Goal: Information Seeking & Learning: Learn about a topic

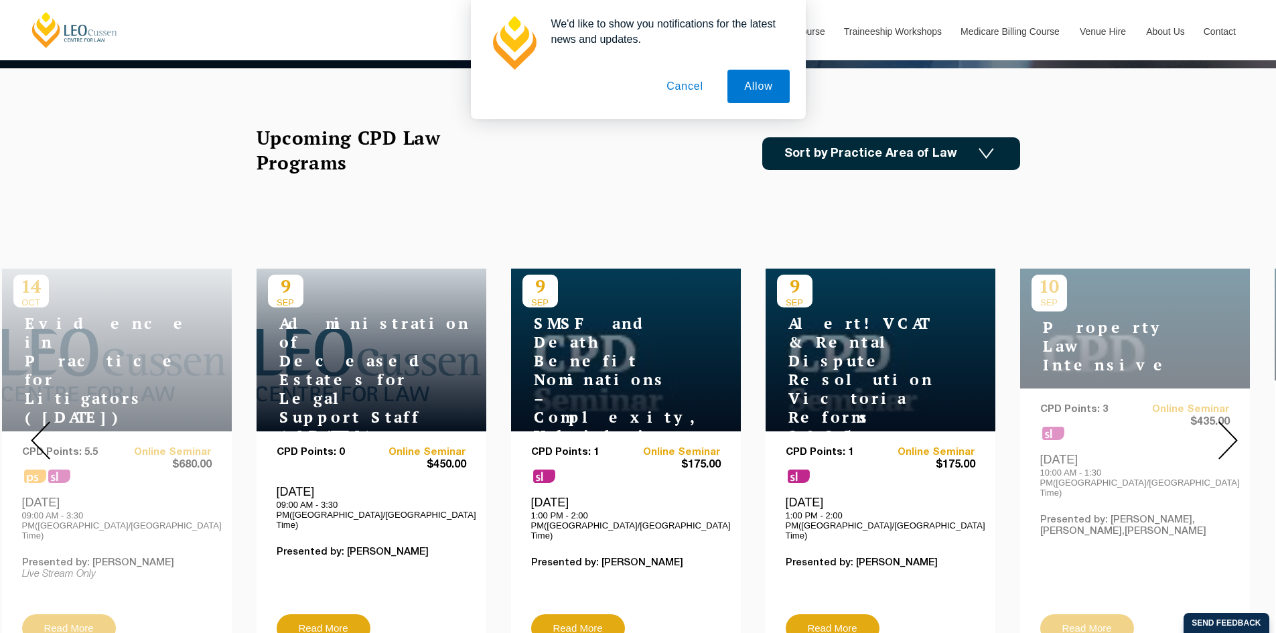
scroll to position [335, 0]
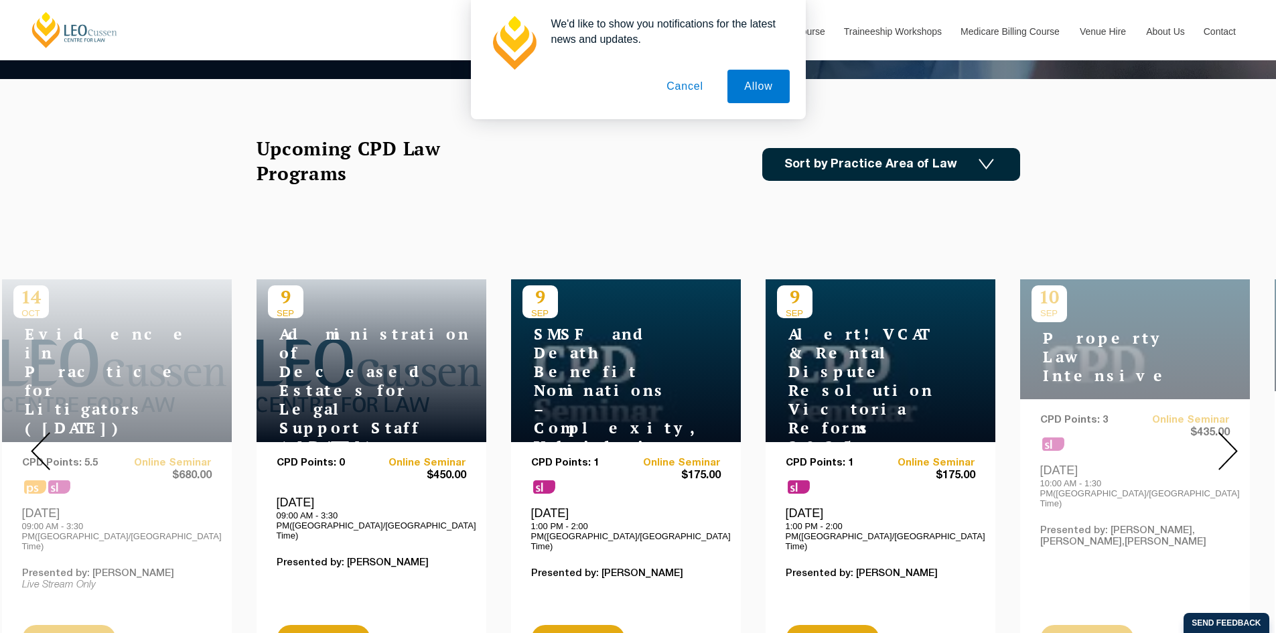
click at [941, 162] on link "Sort by Practice Area of Law" at bounding box center [892, 164] width 258 height 33
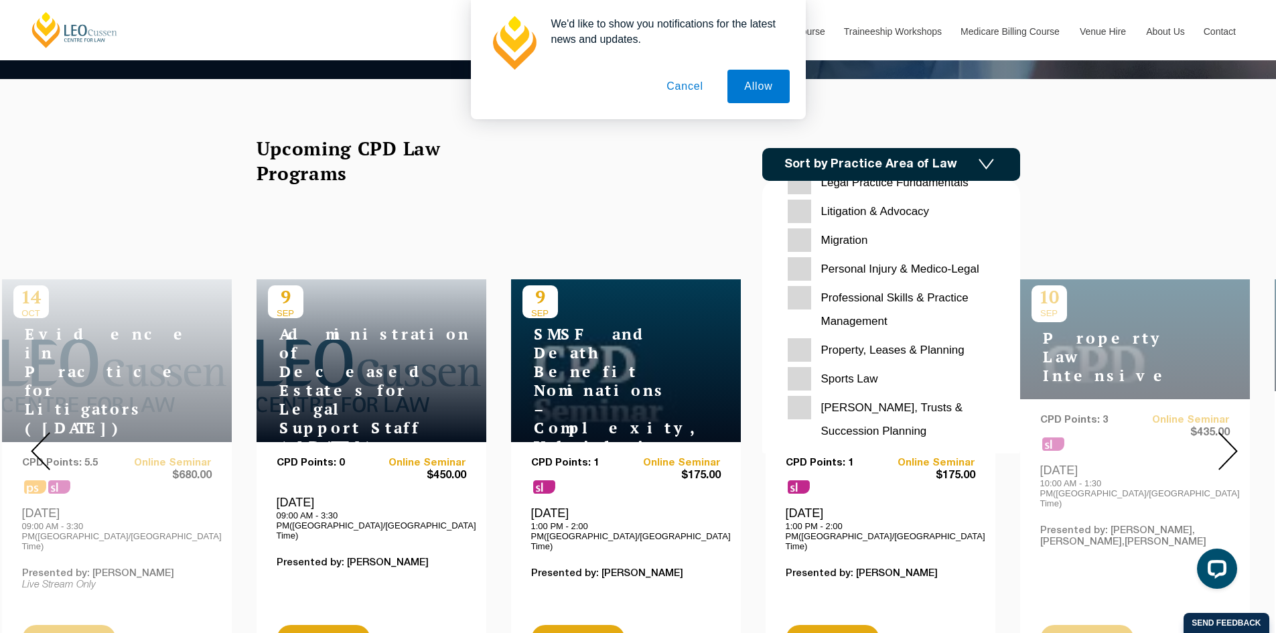
scroll to position [0, 0]
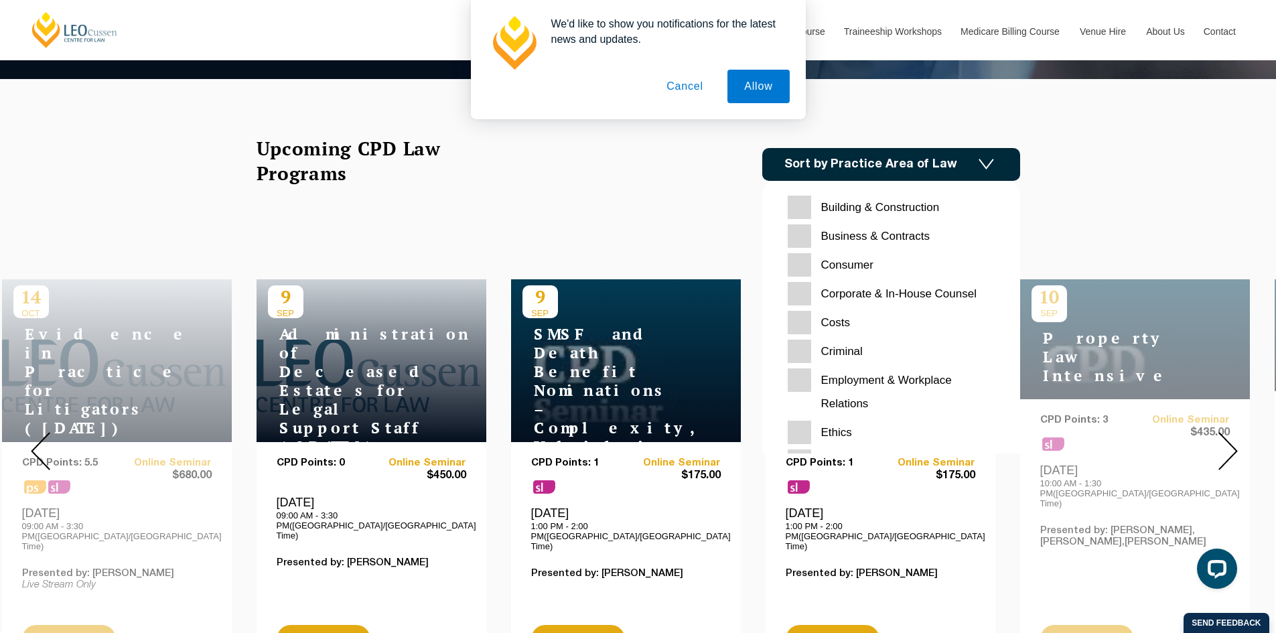
click at [953, 170] on link "Sort by Practice Area of Law" at bounding box center [892, 164] width 258 height 33
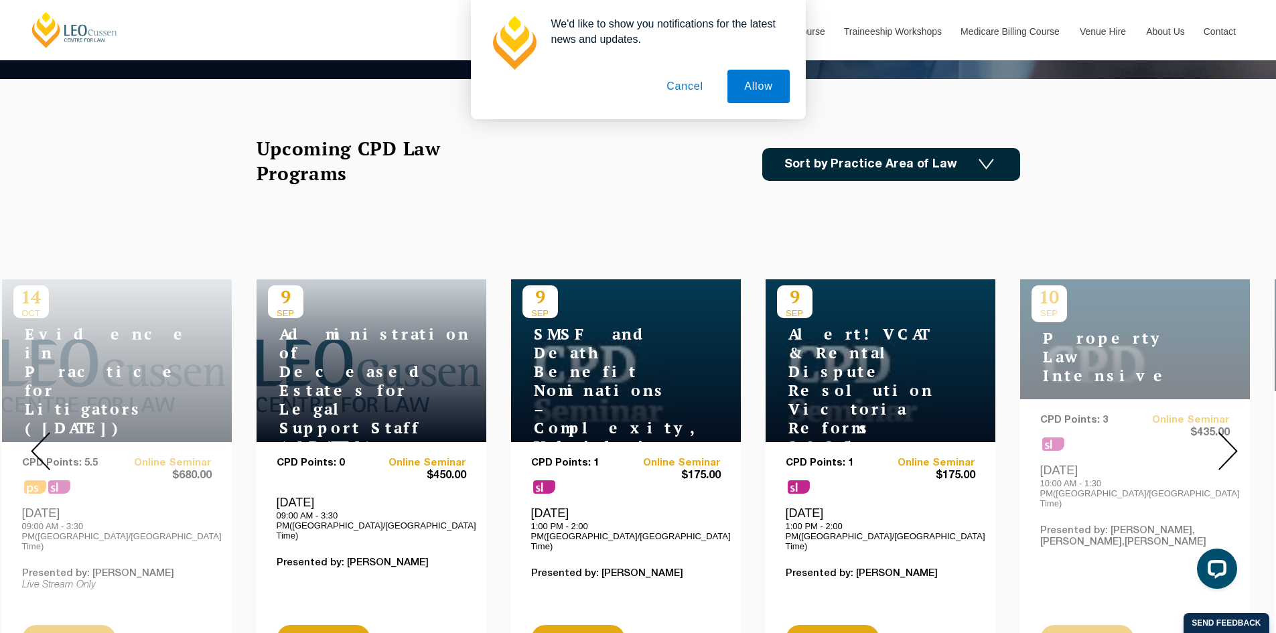
click at [1231, 436] on img at bounding box center [1228, 451] width 19 height 38
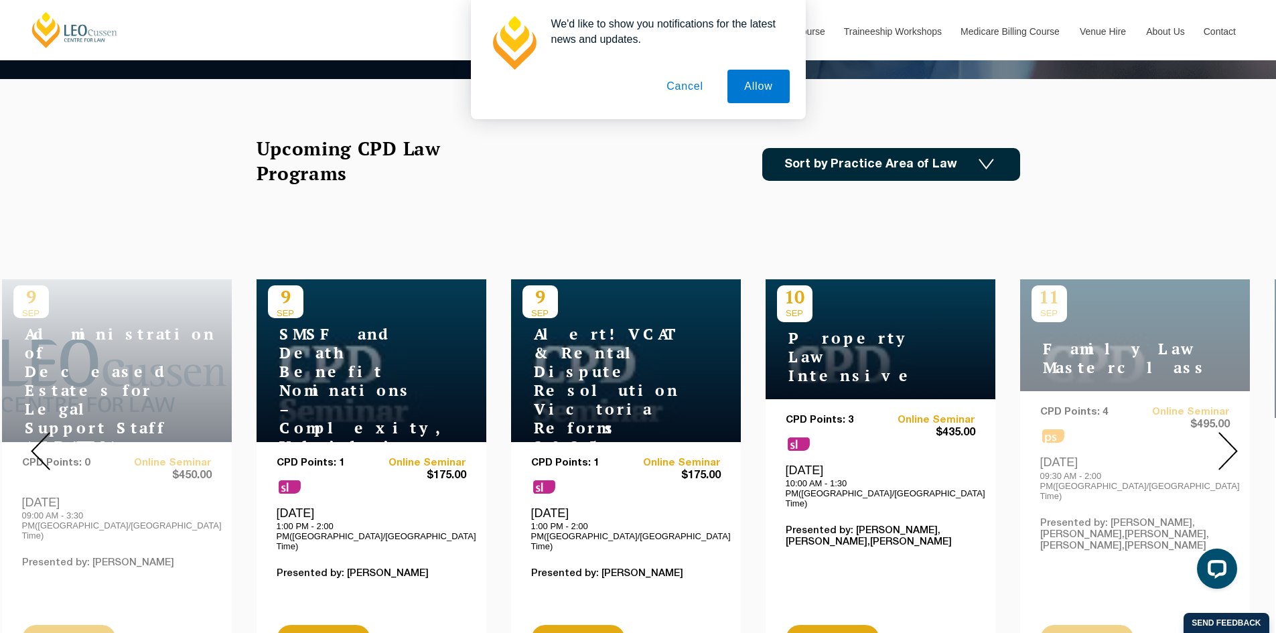
click at [1231, 436] on img at bounding box center [1228, 451] width 19 height 38
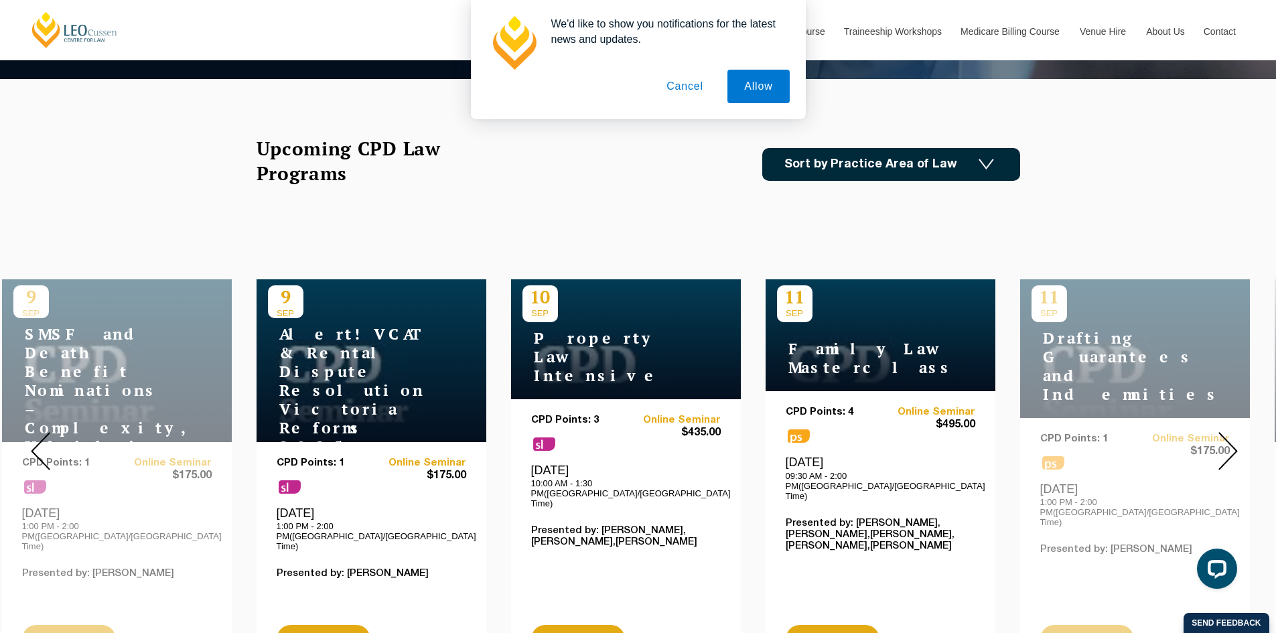
click at [1231, 436] on img at bounding box center [1228, 451] width 19 height 38
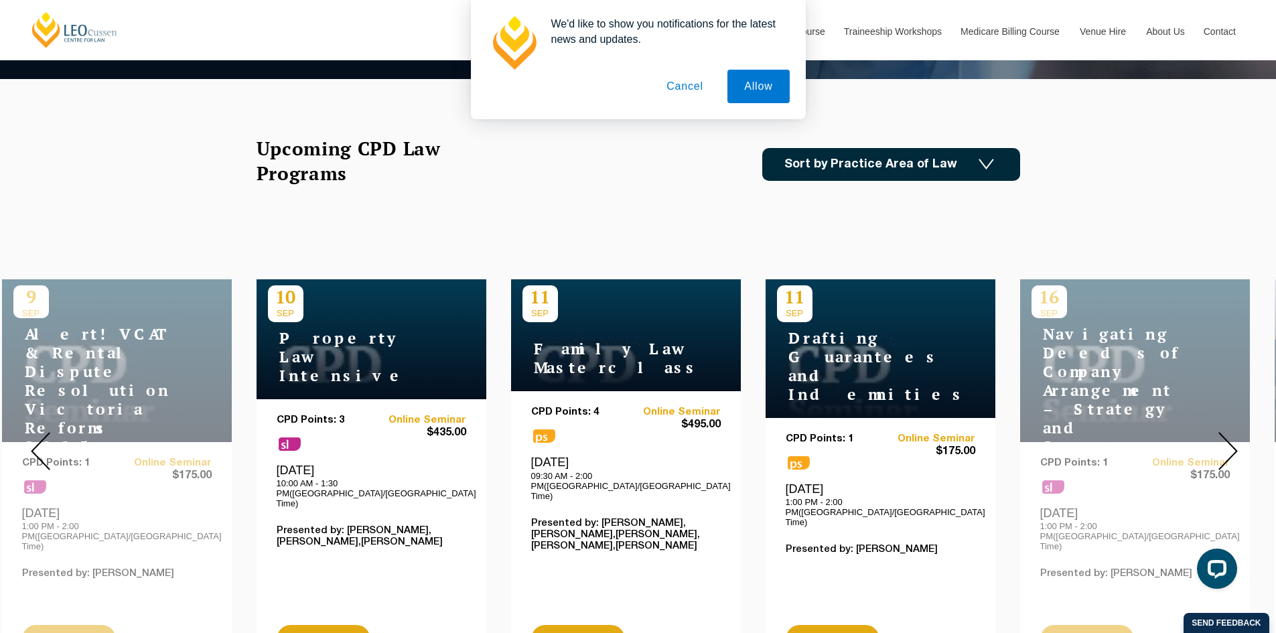
click at [1231, 436] on img at bounding box center [1228, 451] width 19 height 38
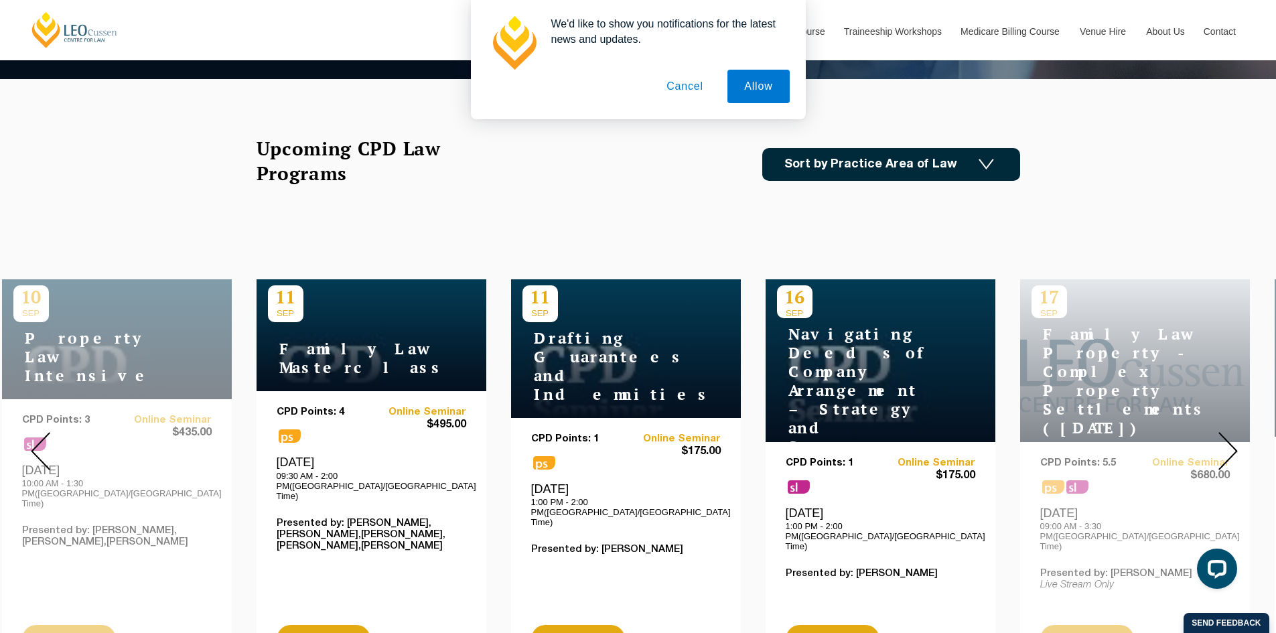
click at [1231, 436] on img at bounding box center [1228, 451] width 19 height 38
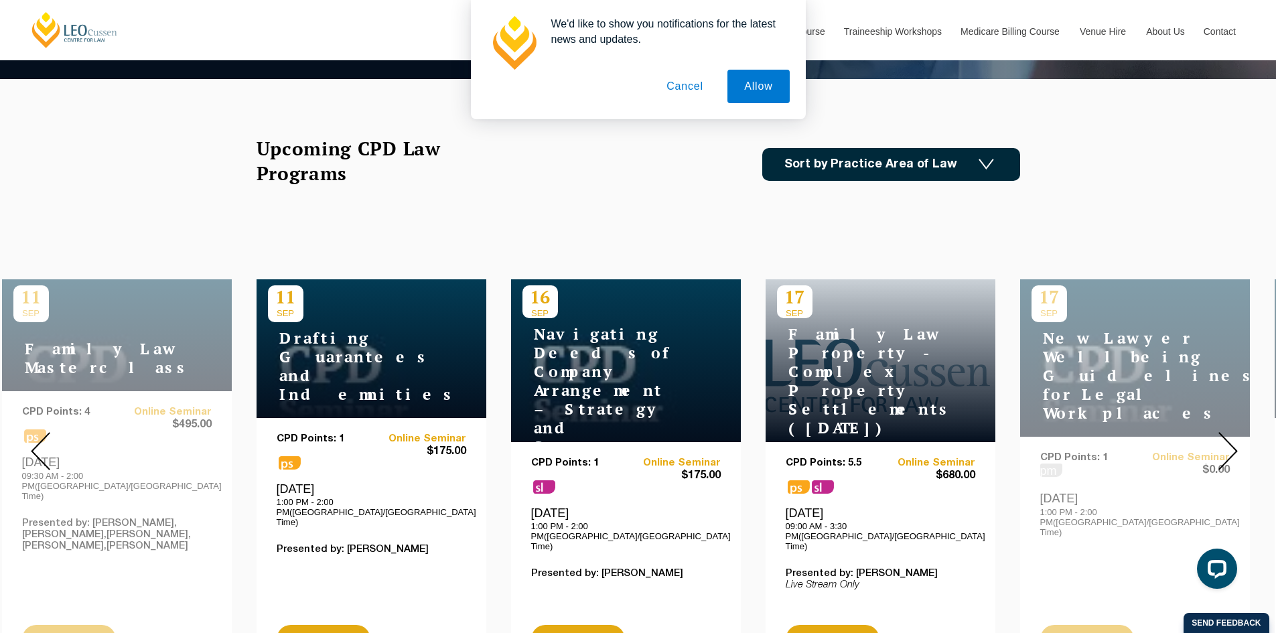
click at [1231, 436] on img at bounding box center [1228, 451] width 19 height 38
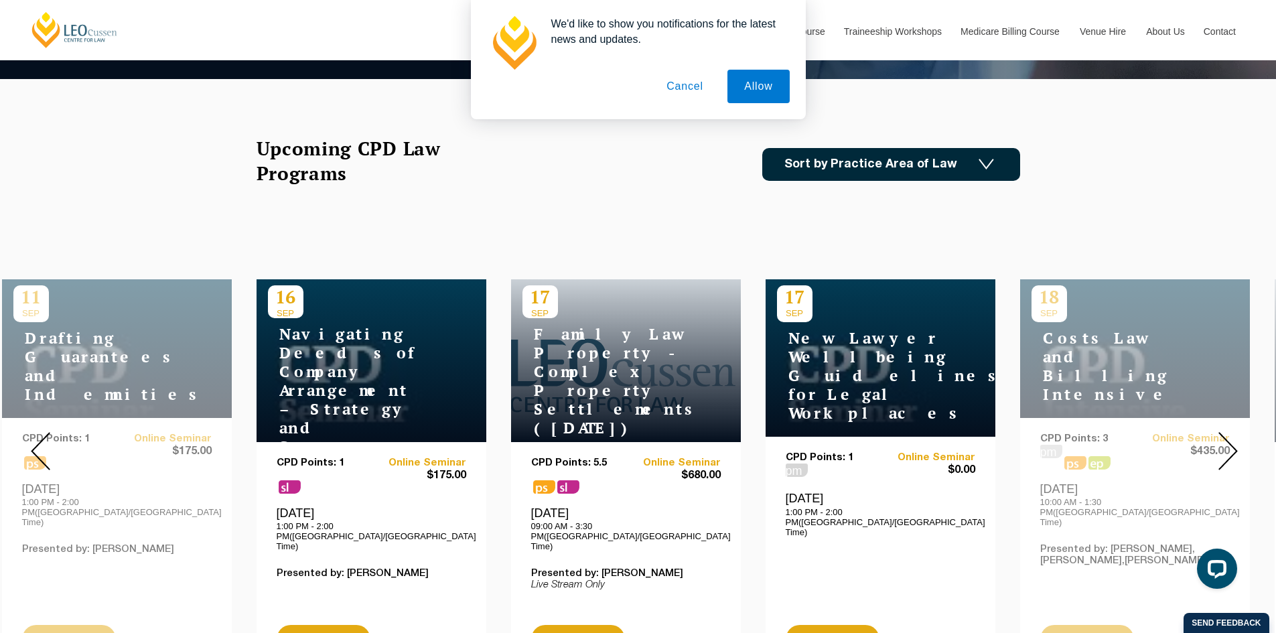
click at [1231, 436] on img at bounding box center [1228, 451] width 19 height 38
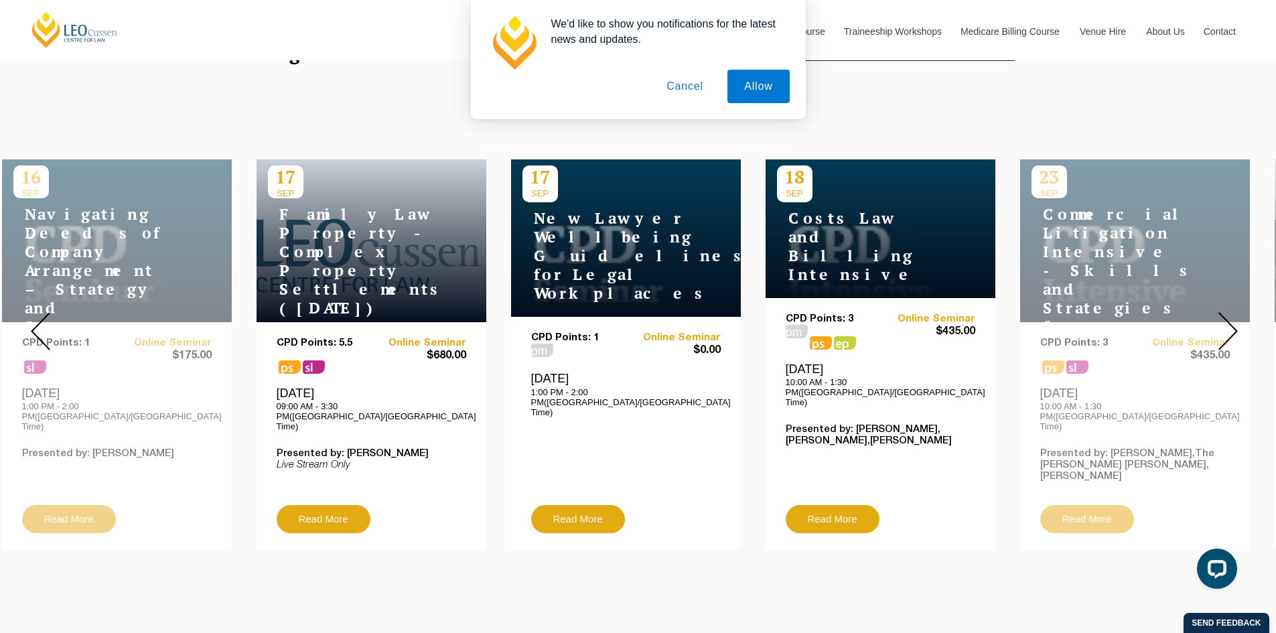
scroll to position [469, 0]
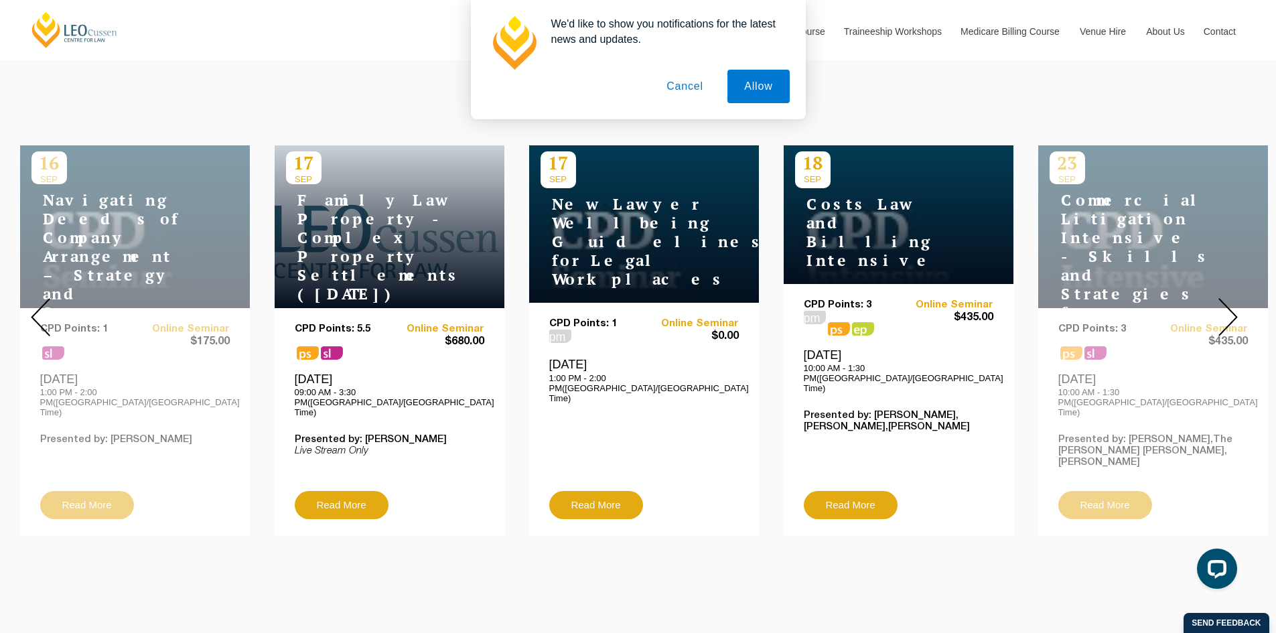
drag, startPoint x: 556, startPoint y: 350, endPoint x: 558, endPoint y: 368, distance: 18.2
click at [558, 368] on div "CPD Points: 1 pm Online Seminar $0.00 [DATE] 1:00 PM - 2:00 PM([GEOGRAPHIC_DATA…" at bounding box center [644, 404] width 190 height 173
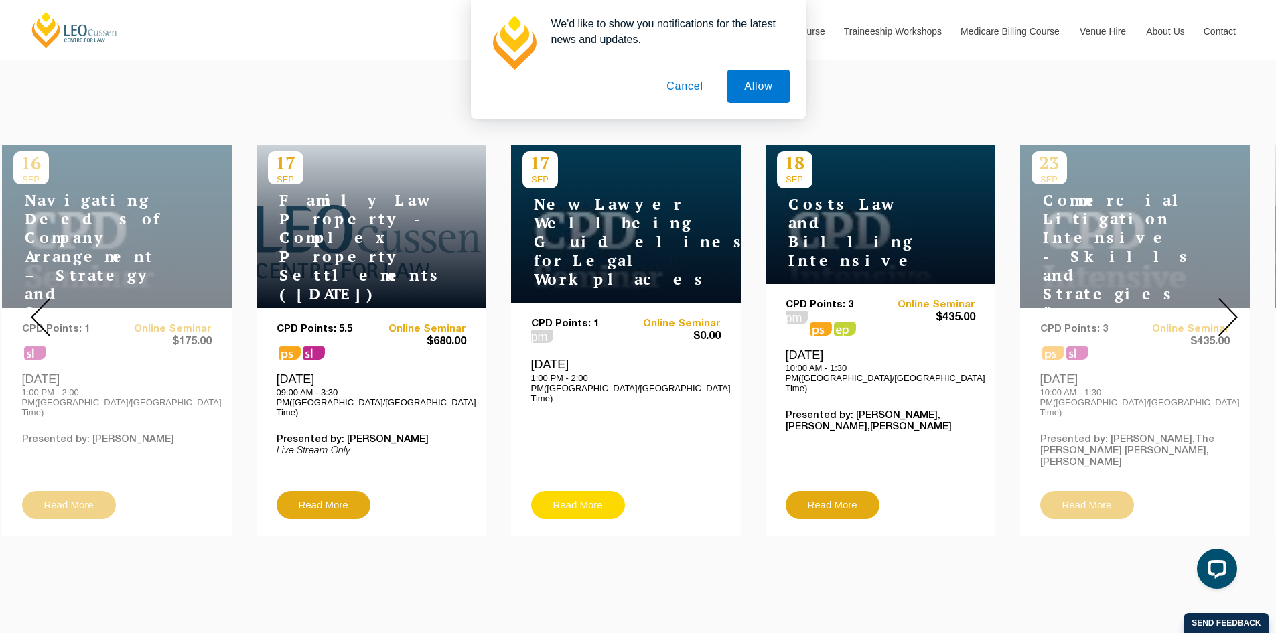
click at [590, 491] on link "Read More" at bounding box center [578, 505] width 94 height 28
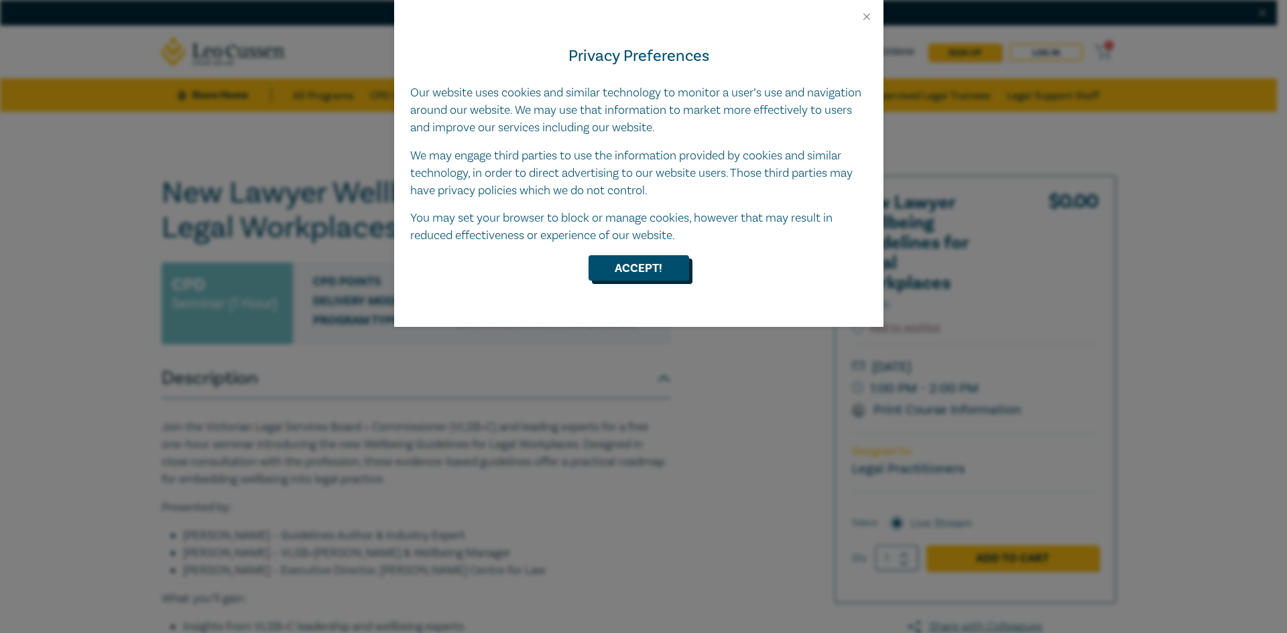
click at [618, 265] on button "Accept!" at bounding box center [638, 267] width 101 height 25
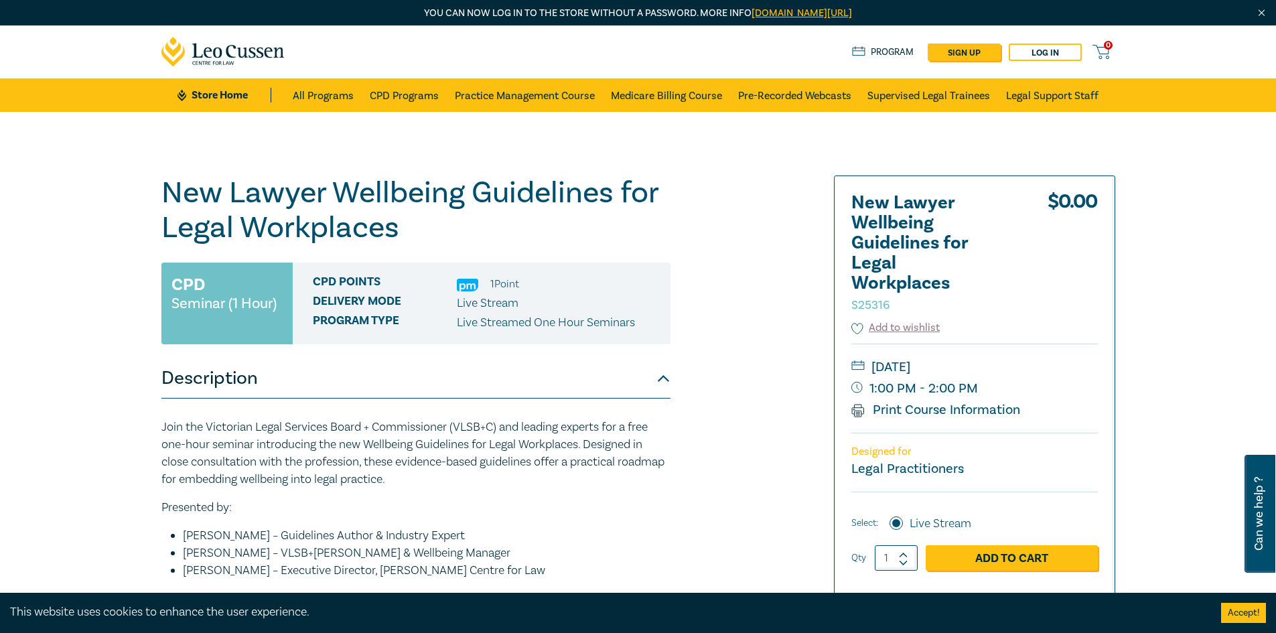
scroll to position [201, 0]
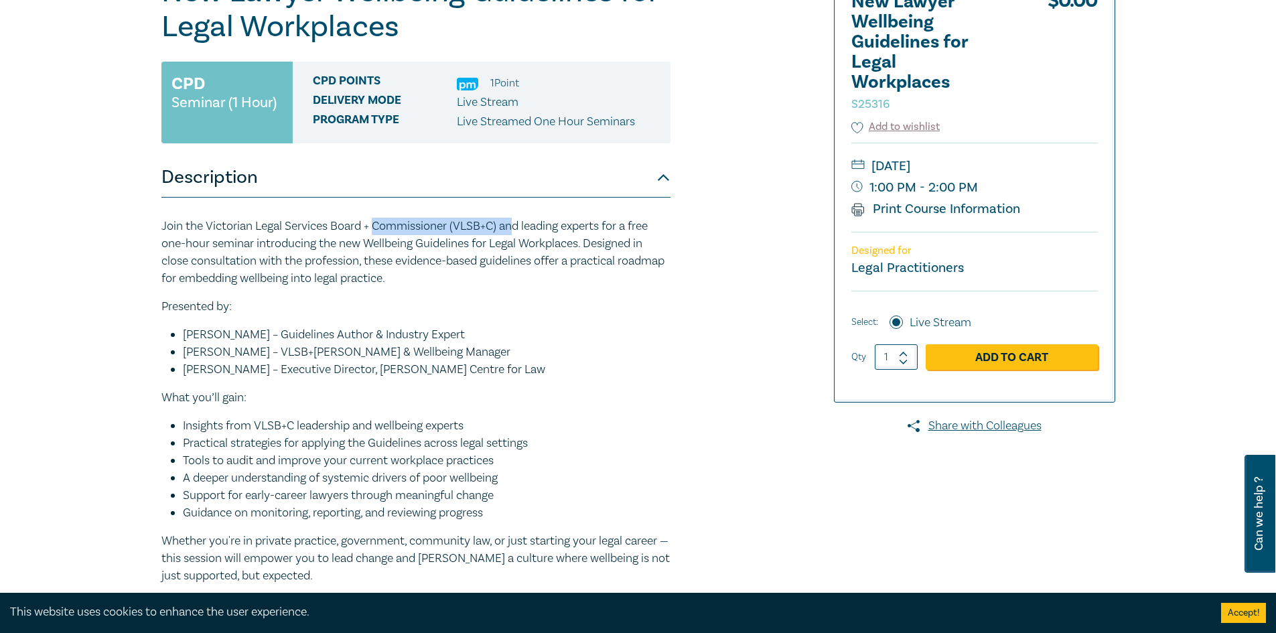
drag, startPoint x: 375, startPoint y: 220, endPoint x: 517, endPoint y: 221, distance: 142.7
click at [517, 221] on p "Join the Victorian Legal Services Board + Commissioner (VLSB+C) and leading exp…" at bounding box center [415, 253] width 509 height 70
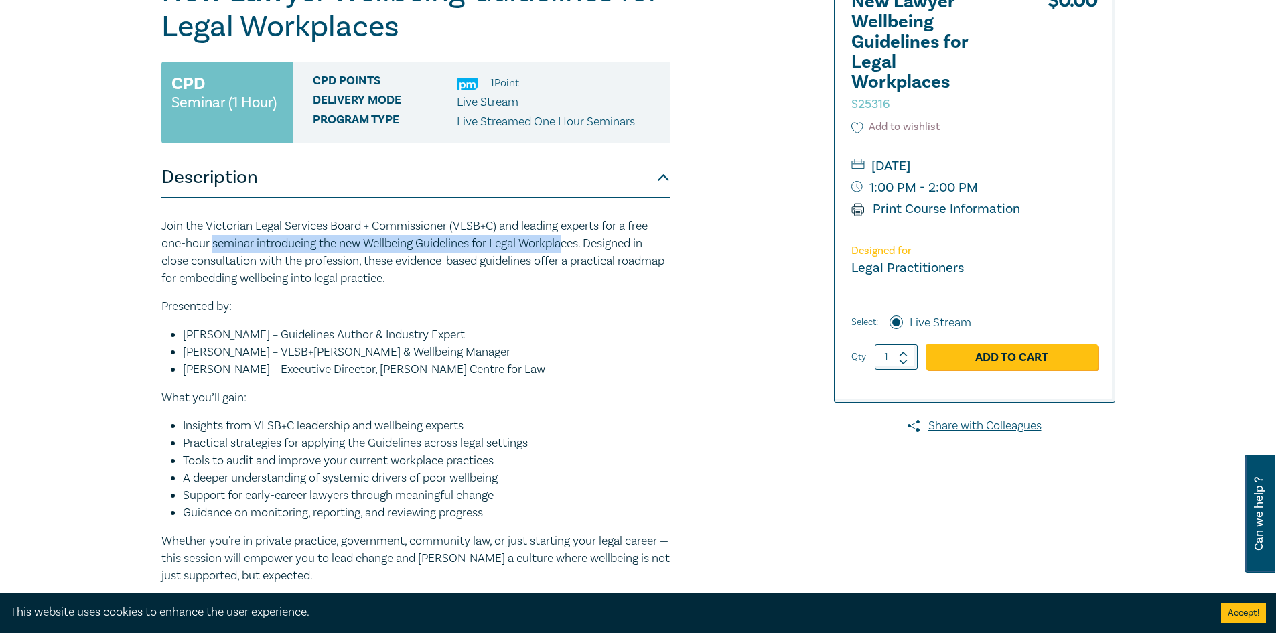
drag, startPoint x: 214, startPoint y: 245, endPoint x: 567, endPoint y: 236, distance: 353.2
click at [567, 236] on p "Join the Victorian Legal Services Board + Commissioner (VLSB+C) and leading exp…" at bounding box center [415, 253] width 509 height 70
drag, startPoint x: 345, startPoint y: 242, endPoint x: 588, endPoint y: 239, distance: 242.6
click at [588, 239] on p "Join the Victorian Legal Services Board + Commissioner (VLSB+C) and leading exp…" at bounding box center [415, 253] width 509 height 70
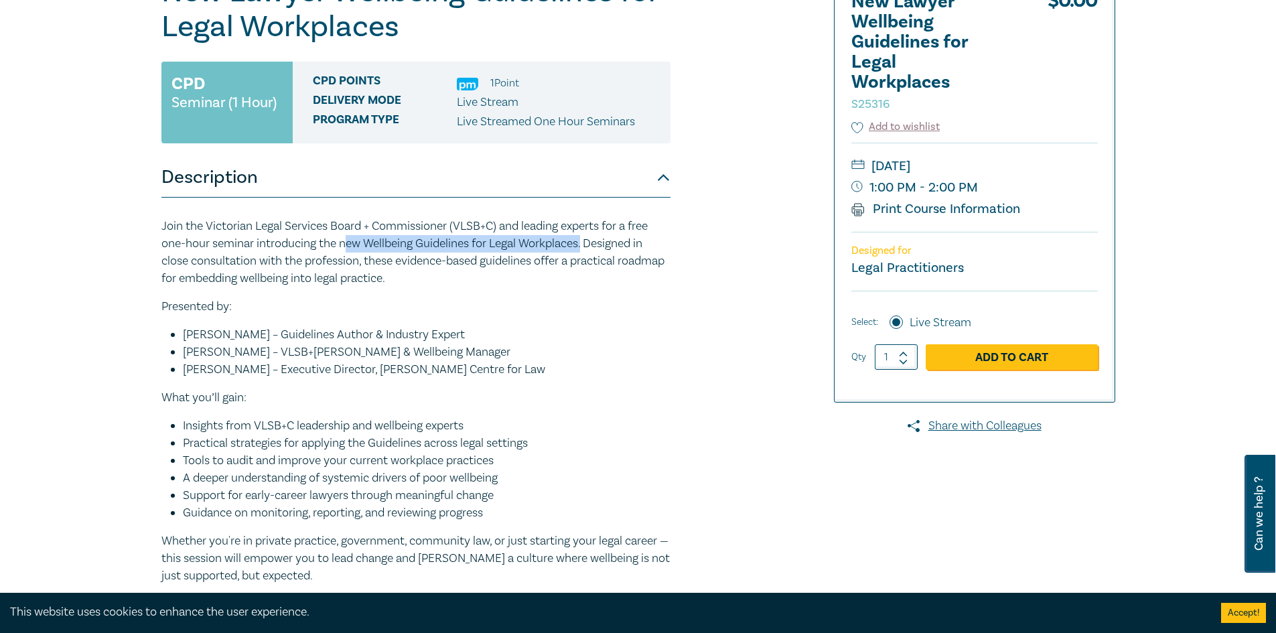
click at [588, 239] on p "Join the Victorian Legal Services Board + Commissioner (VLSB+C) and leading exp…" at bounding box center [415, 253] width 509 height 70
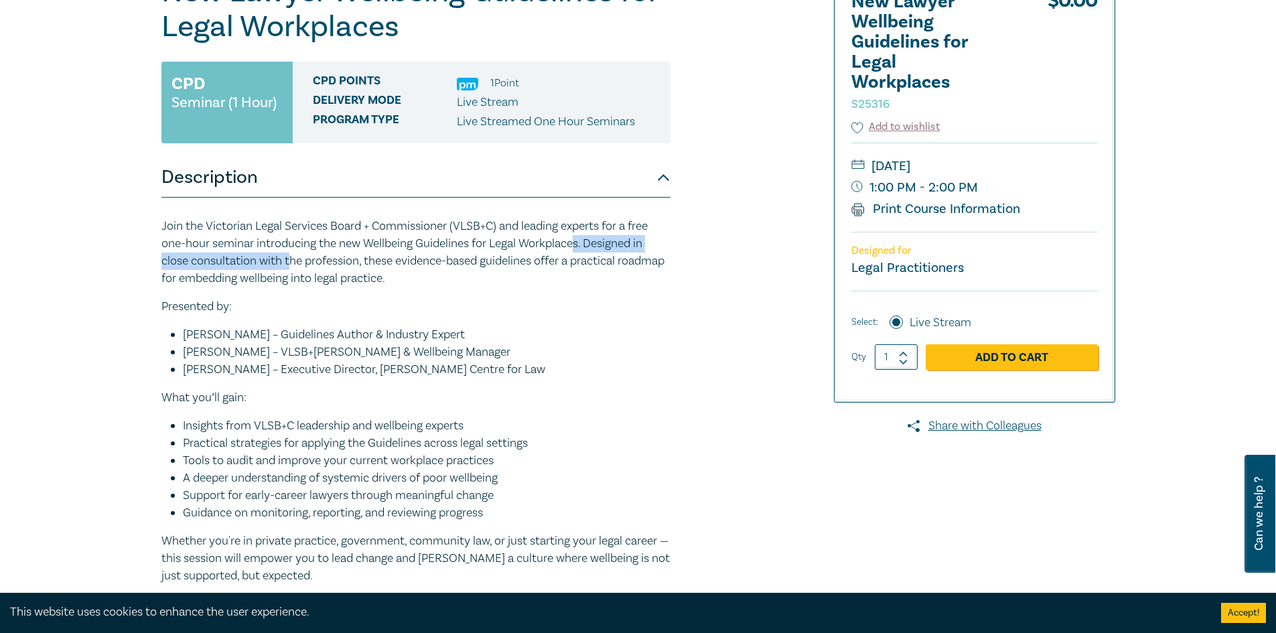
drag, startPoint x: 289, startPoint y: 254, endPoint x: 580, endPoint y: 251, distance: 290.8
click at [579, 251] on p "Join the Victorian Legal Services Board + Commissioner (VLSB+C) and leading exp…" at bounding box center [415, 253] width 509 height 70
click at [580, 251] on p "Join the Victorian Legal Services Board + Commissioner (VLSB+C) and leading exp…" at bounding box center [415, 253] width 509 height 70
drag, startPoint x: 313, startPoint y: 329, endPoint x: 434, endPoint y: 332, distance: 121.3
click at [432, 332] on li "Dr. Carly Schrever – Guidelines Author & Industry Expert" at bounding box center [427, 334] width 488 height 17
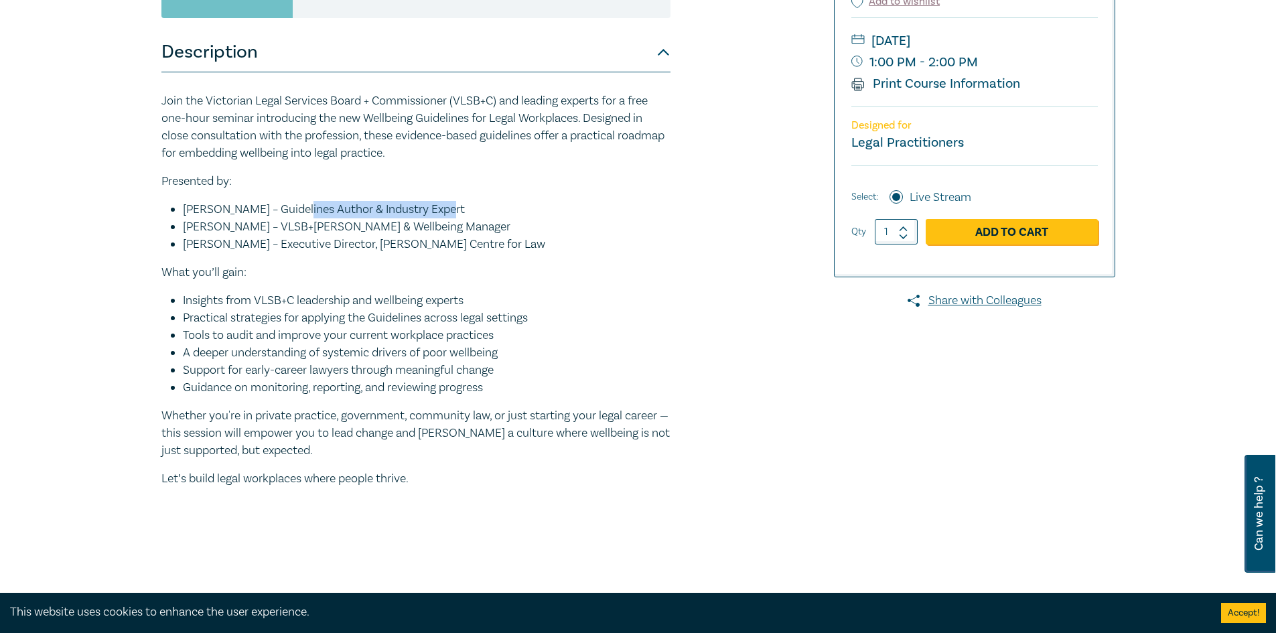
scroll to position [402, 0]
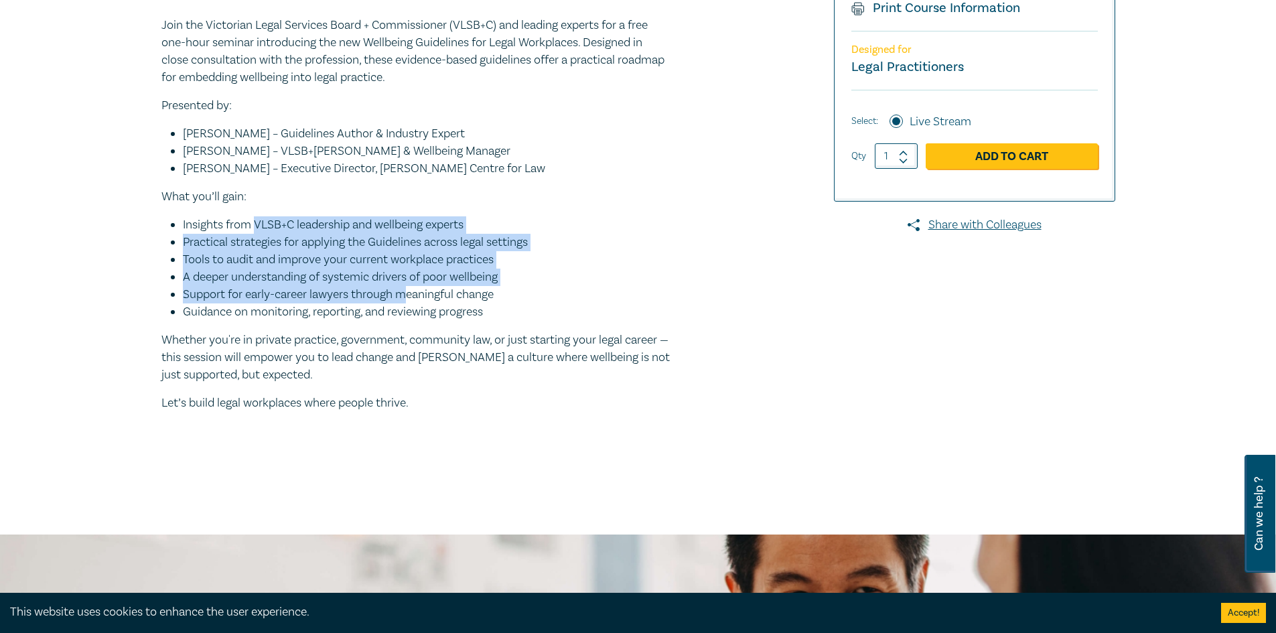
drag, startPoint x: 250, startPoint y: 224, endPoint x: 399, endPoint y: 298, distance: 166.6
click at [399, 298] on ul "Insights from VLSB+C leadership and wellbeing experts Practical strategies for …" at bounding box center [415, 268] width 509 height 105
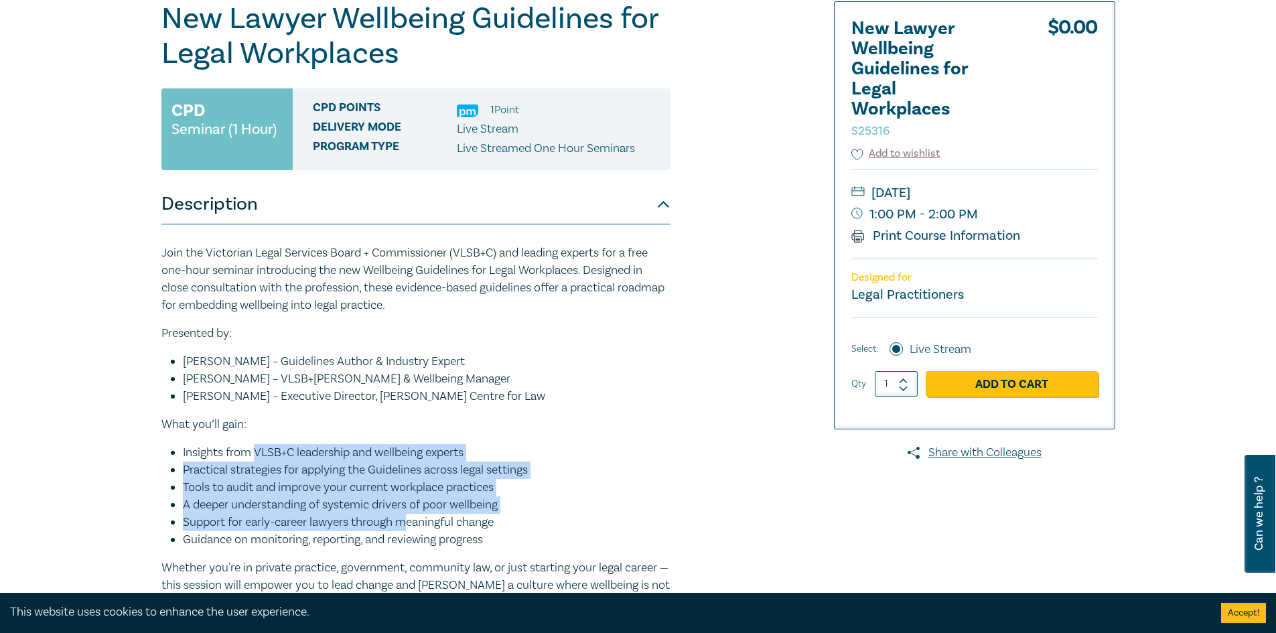
scroll to position [67, 0]
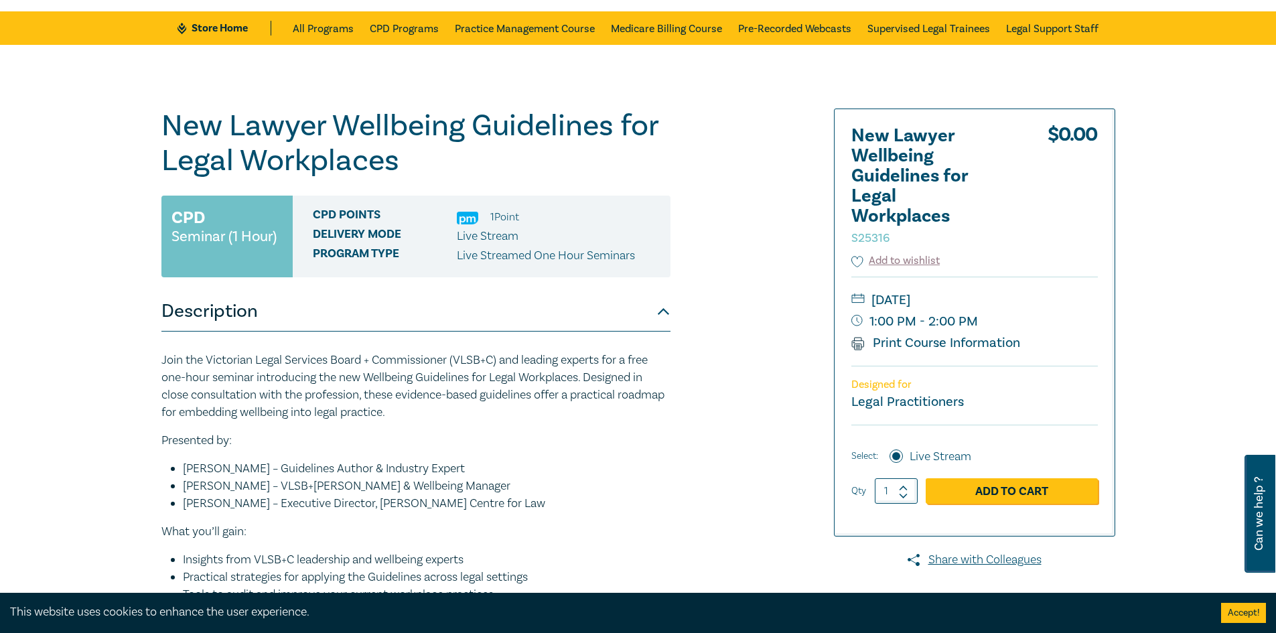
click at [385, 379] on p "Join the Victorian Legal Services Board + Commissioner (VLSB+C) and leading exp…" at bounding box center [415, 387] width 509 height 70
